Goal: Information Seeking & Learning: Learn about a topic

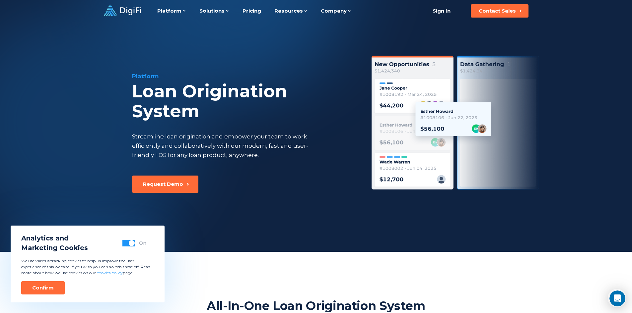
click at [217, 146] on div "Streamline loan origination and empower your team to work efficiently and colla…" at bounding box center [226, 146] width 188 height 28
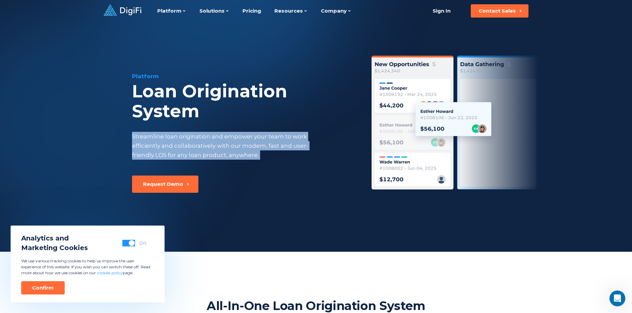
click at [217, 146] on div "Streamline loan origination and empower your team to work efficiently and colla…" at bounding box center [226, 146] width 188 height 28
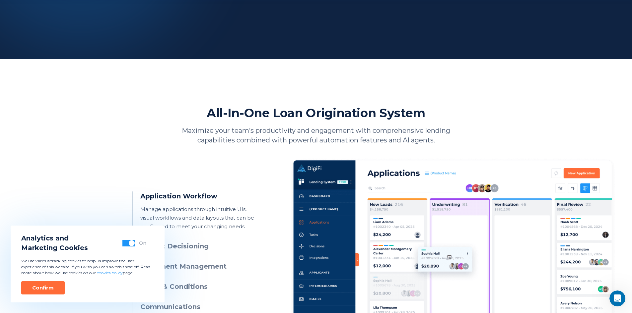
scroll to position [199, 0]
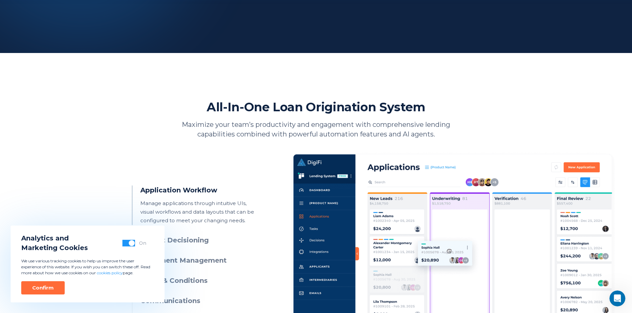
click at [239, 132] on p "Maximize your team’s productivity and engagement with comprehensive lending cap…" at bounding box center [316, 129] width 289 height 19
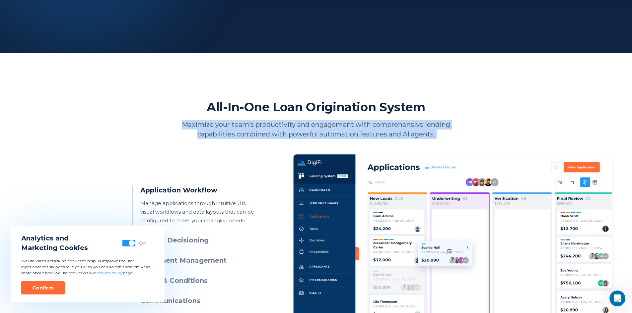
click at [239, 132] on p "Maximize your team’s productivity and engagement with comprehensive lending cap…" at bounding box center [316, 129] width 289 height 19
click at [236, 132] on p "Maximize your team’s productivity and engagement with comprehensive lending cap…" at bounding box center [316, 129] width 289 height 19
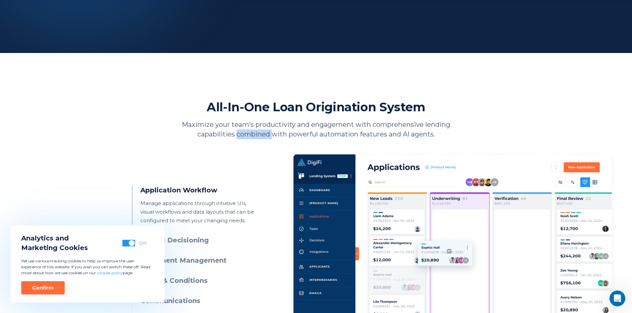
click at [236, 132] on p "Maximize your team’s productivity and engagement with comprehensive lending cap…" at bounding box center [316, 129] width 289 height 19
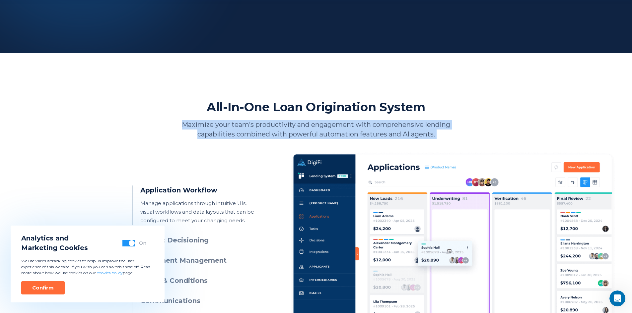
click at [236, 132] on p "Maximize your team’s productivity and engagement with comprehensive lending cap…" at bounding box center [316, 129] width 289 height 19
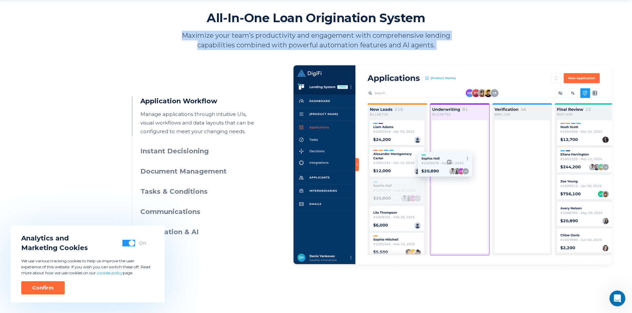
scroll to position [298, 0]
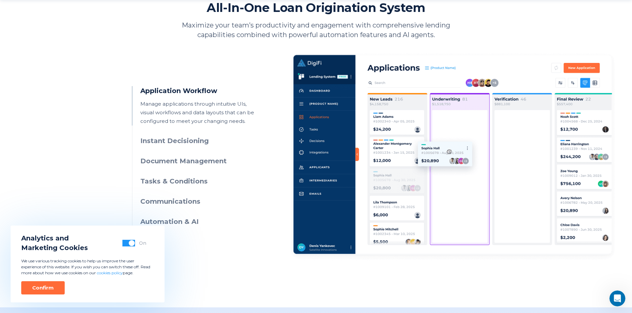
click at [209, 122] on p "Manage applications through intuitive UIs, visual workflows and data layouts th…" at bounding box center [200, 113] width 120 height 26
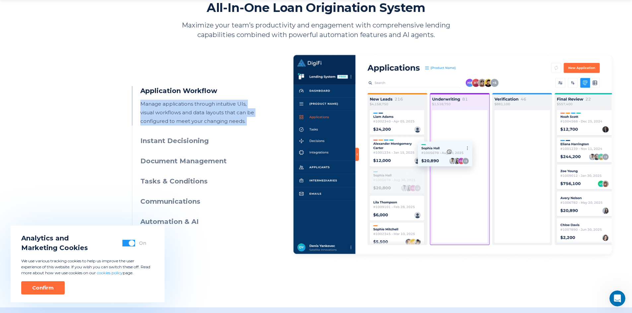
click at [209, 122] on p "Manage applications through intuitive UIs, visual workflows and data layouts th…" at bounding box center [200, 113] width 120 height 26
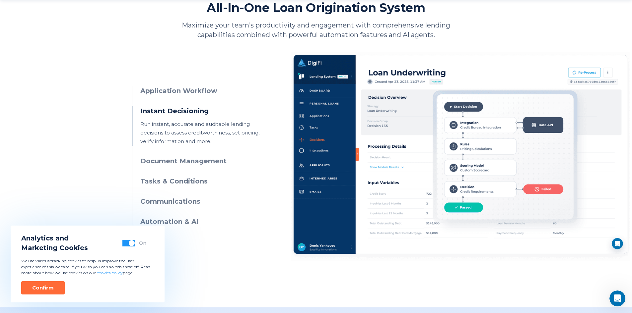
click at [190, 162] on h3 "Document Management" at bounding box center [200, 162] width 120 height 10
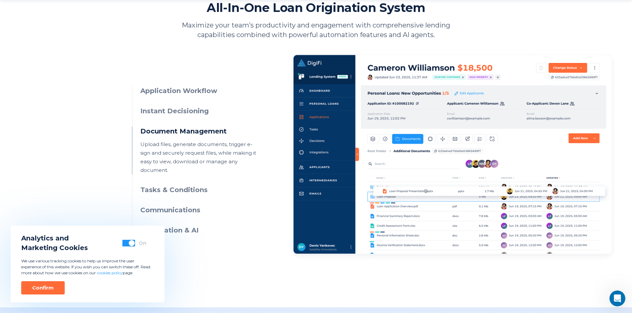
click at [185, 188] on ul "Application Workflow Manage applications through intuitive UIs, visual workflow…" at bounding box center [196, 160] width 129 height 149
click at [195, 227] on div "Application Workflow Manage applications through intuitive UIs, visual workflow…" at bounding box center [316, 151] width 368 height 222
click at [190, 195] on ul "Application Workflow Manage applications through intuitive UIs, visual workflow…" at bounding box center [196, 160] width 129 height 149
click at [190, 185] on h3 "Tasks & Conditions" at bounding box center [200, 190] width 120 height 10
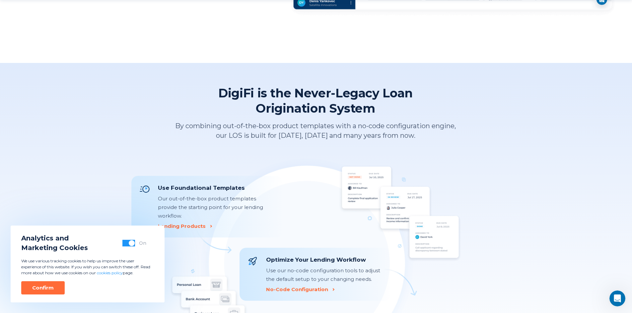
scroll to position [546, 0]
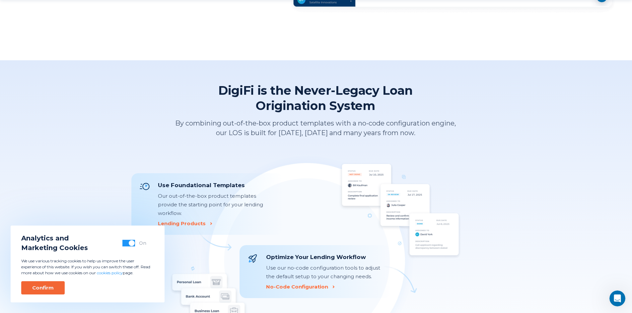
click at [44, 284] on button "Confirm" at bounding box center [42, 288] width 43 height 13
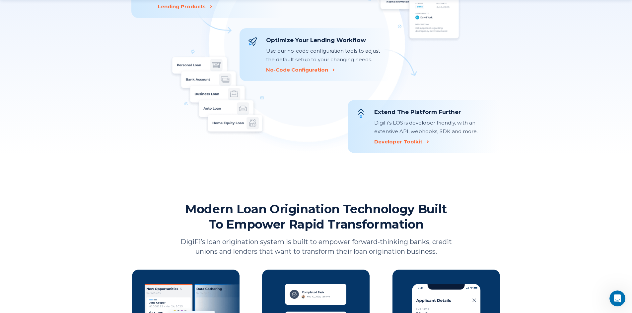
scroll to position [878, 0]
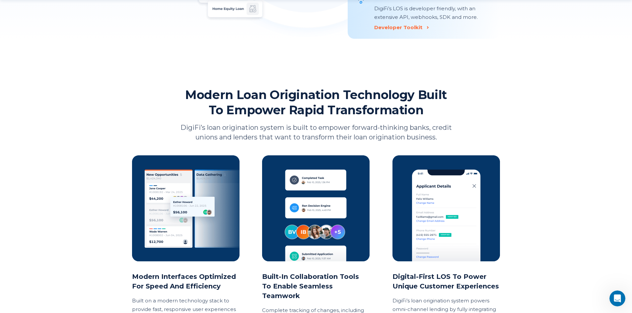
click at [293, 131] on p "DigiFi’s loan origination system is built to empower forward-thinking banks, cr…" at bounding box center [316, 132] width 289 height 19
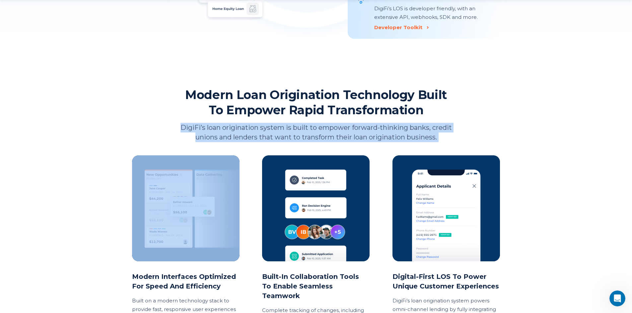
click at [293, 131] on p "DigiFi’s loan origination system is built to empower forward-thinking banks, cr…" at bounding box center [316, 132] width 289 height 19
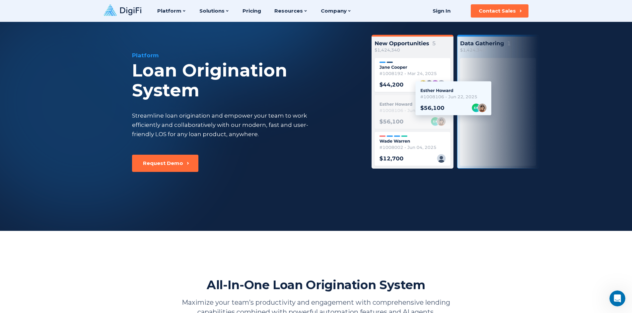
scroll to position [0, 0]
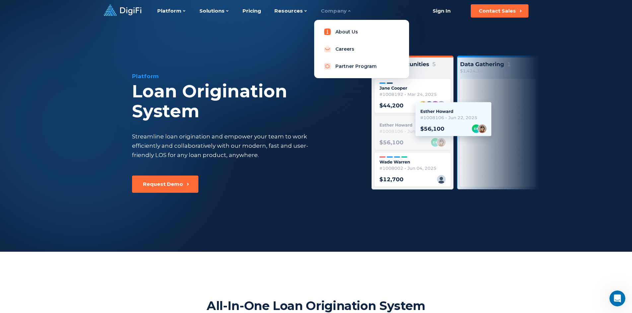
click at [337, 30] on link "About Us" at bounding box center [361, 31] width 84 height 13
